Goal: Task Accomplishment & Management: Use online tool/utility

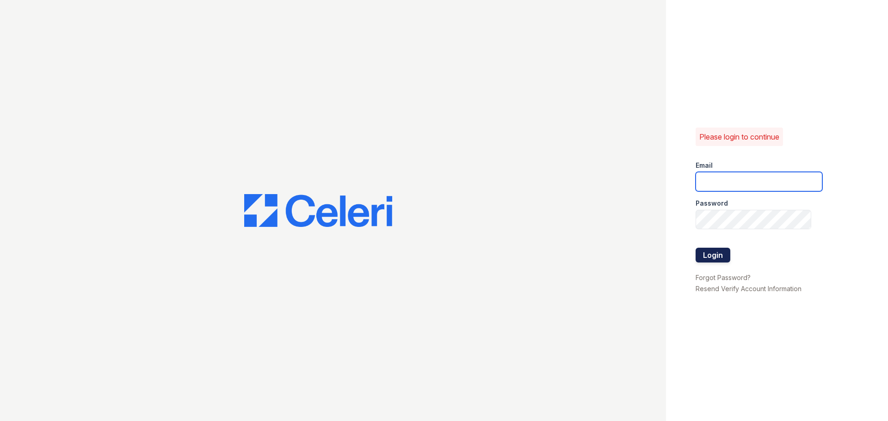
type input "[EMAIL_ADDRESS][DOMAIN_NAME]"
click at [720, 251] on button "Login" at bounding box center [712, 255] width 35 height 15
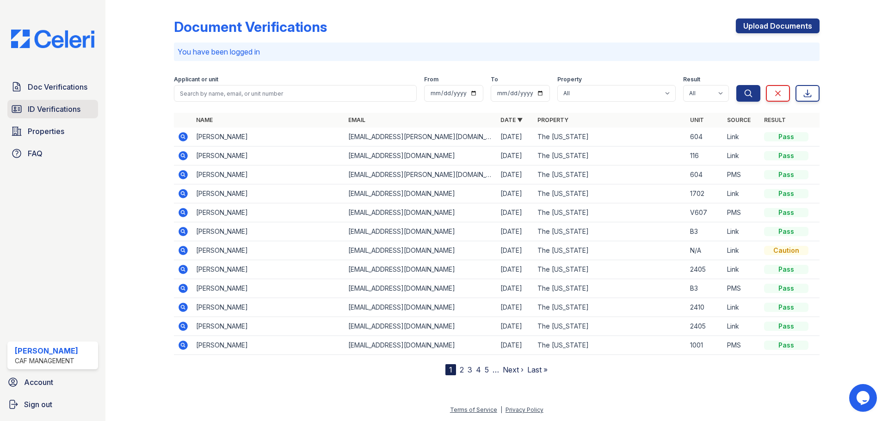
click at [67, 108] on span "ID Verifications" at bounding box center [54, 109] width 53 height 11
